Goal: Register for event/course

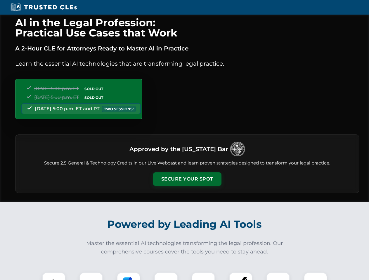
click at [187, 179] on button "Secure Your Spot" at bounding box center [187, 178] width 68 height 13
click at [54, 276] on img at bounding box center [53, 284] width 17 height 17
click at [91, 276] on div at bounding box center [90, 284] width 23 height 23
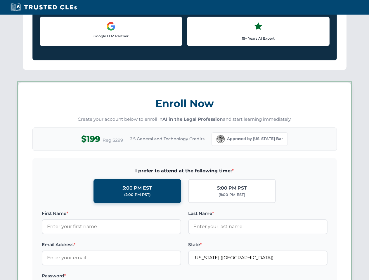
click at [166, 276] on label "Password *" at bounding box center [111, 276] width 139 height 7
